Goal: Task Accomplishment & Management: Manage account settings

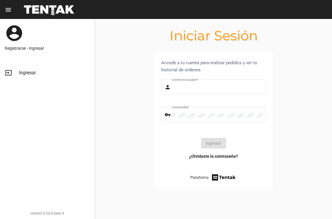
type input "[EMAIL_ADDRESS][DOMAIN_NAME]"
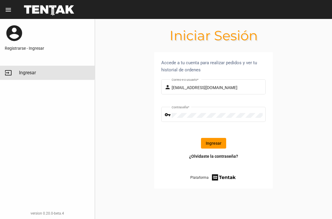
click at [19, 69] on link "input Ingresar" at bounding box center [47, 73] width 95 height 14
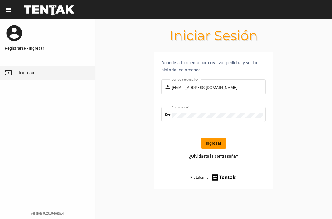
click at [213, 145] on button "Ingresar" at bounding box center [213, 143] width 25 height 11
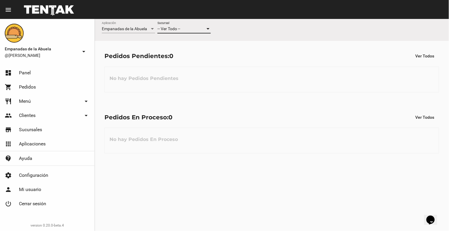
click at [201, 31] on div "-- Ver Todo --" at bounding box center [182, 29] width 48 height 5
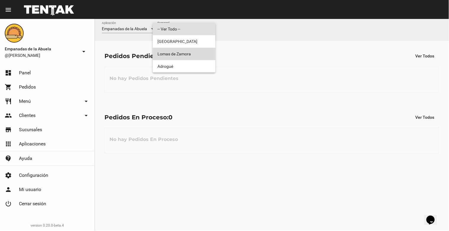
click at [195, 53] on span "Lomas de Zamora" at bounding box center [184, 54] width 53 height 12
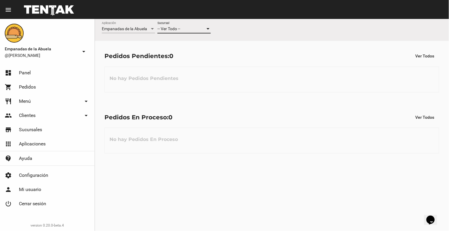
click at [190, 27] on div "-- Ver Todo --" at bounding box center [182, 29] width 48 height 5
click at [193, 49] on span "Lomas de Zamora" at bounding box center [184, 54] width 53 height 12
click at [188, 30] on div "-- Ver Todo --" at bounding box center [182, 29] width 48 height 5
click at [187, 50] on span "Lomas de Zamora" at bounding box center [184, 54] width 53 height 12
